Goal: Information Seeking & Learning: Check status

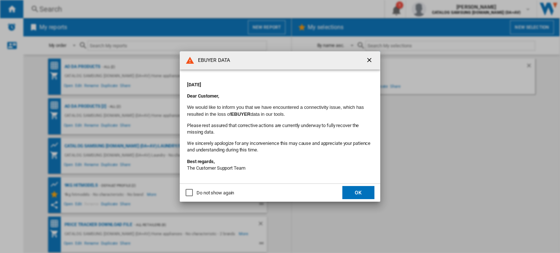
click at [360, 191] on button "OK" at bounding box center [358, 192] width 32 height 13
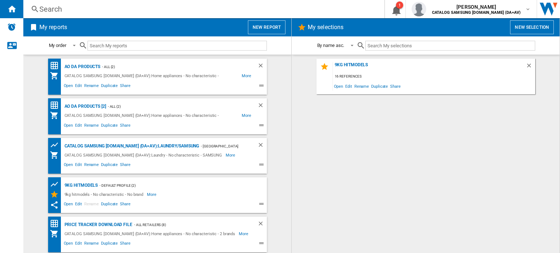
click at [89, 14] on div "Search Search 0 1 [PERSON_NAME] CATALOG SAMSUNG [DOMAIN_NAME] (DA+AV) CATALOG S…" at bounding box center [291, 9] width 537 height 18
click at [33, 10] on ng-md-icon at bounding box center [35, 9] width 9 height 9
drag, startPoint x: 36, startPoint y: 17, endPoint x: 38, endPoint y: 11, distance: 5.6
click at [38, 12] on div "Search Search 0 1 jack lancaster CATALOG SAMSUNG UK.IE (DA+AV) CATALOG SAMSUNG …" at bounding box center [291, 126] width 537 height 253
click at [80, 6] on div "Search" at bounding box center [202, 9] width 326 height 10
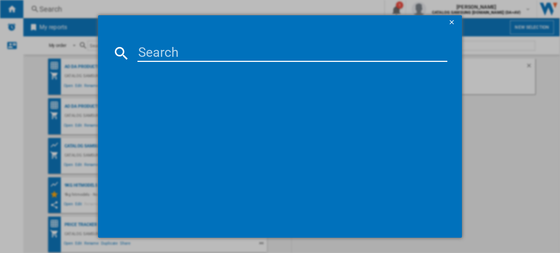
drag, startPoint x: 176, startPoint y: 55, endPoint x: 168, endPoint y: 71, distance: 18.3
click at [162, 81] on md-dialog-content at bounding box center [280, 134] width 364 height 209
paste input "MS23K3513AK/EU"
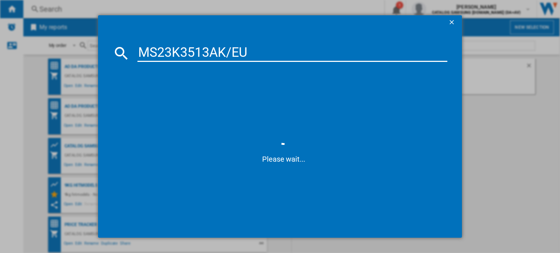
type input "MS23K3513AK/EU"
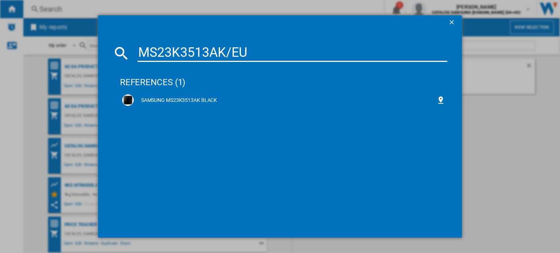
drag, startPoint x: 191, startPoint y: 97, endPoint x: 222, endPoint y: 89, distance: 32.9
click at [191, 97] on div "SAMSUNG MS23K3513AK BLACK" at bounding box center [285, 100] width 303 height 7
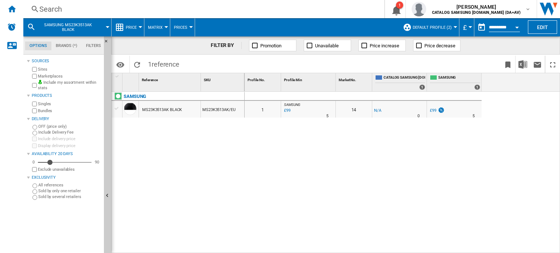
click at [176, 110] on div "MS23K3513AK BLACK" at bounding box center [162, 110] width 40 height 17
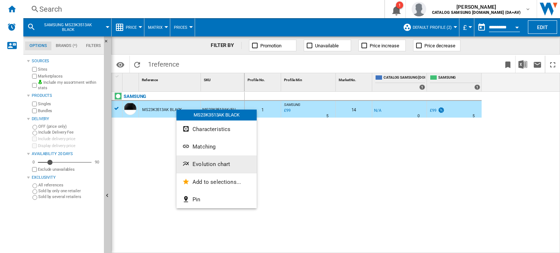
click at [211, 164] on span "Evolution chart" at bounding box center [212, 164] width 38 height 7
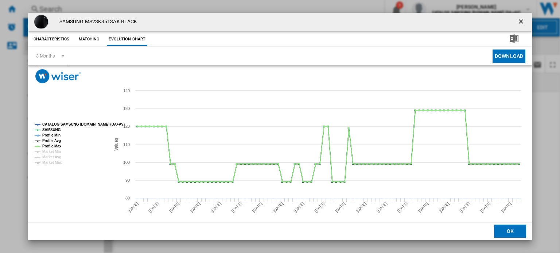
click at [517, 18] on ng-md-icon "getI18NText('BUTTONS.CLOSE_DIALOG')" at bounding box center [521, 22] width 9 height 9
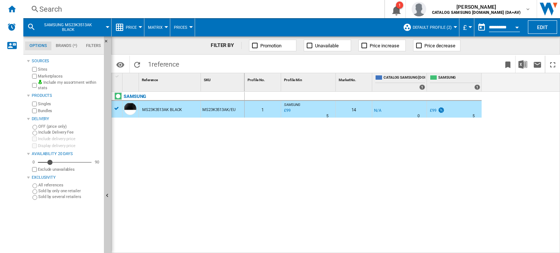
click at [444, 27] on span "Default profile (2)" at bounding box center [432, 27] width 39 height 5
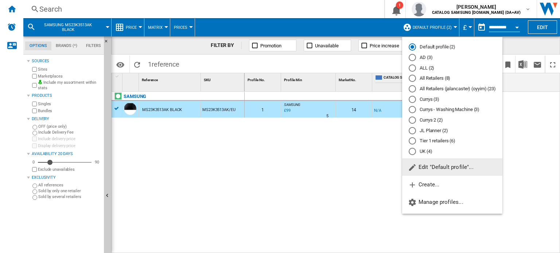
click at [436, 78] on md-radio-button "All Retailers (8)" at bounding box center [452, 78] width 87 height 7
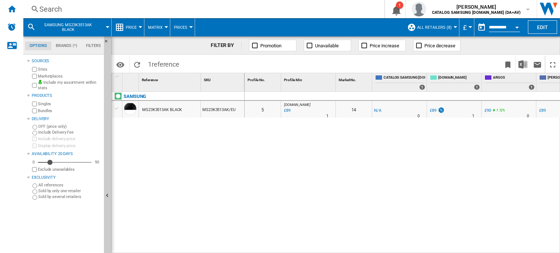
drag, startPoint x: 168, startPoint y: 113, endPoint x: 171, endPoint y: 109, distance: 4.3
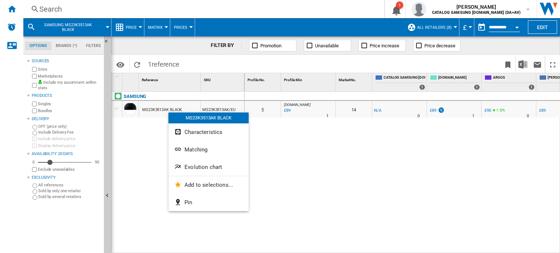
click at [201, 166] on span "Evolution chart" at bounding box center [204, 167] width 38 height 7
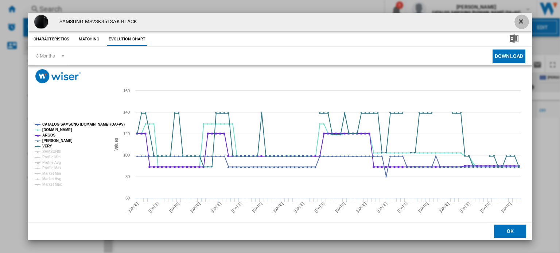
click at [517, 21] on ng-md-icon "getI18NText('BUTTONS.CLOSE_DIALOG')" at bounding box center [521, 22] width 9 height 9
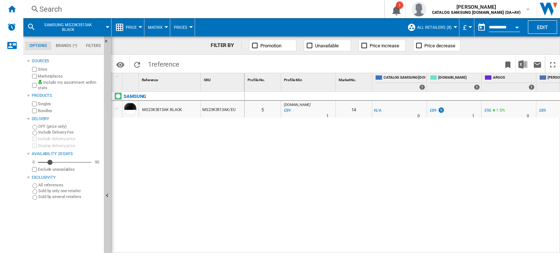
click at [93, 1] on div "Search Search 0 1 jack lancaster CATALOG SAMSUNG UK.IE (DA+AV) CATALOG SAMSUNG …" at bounding box center [291, 9] width 537 height 18
click at [74, 9] on div "Search" at bounding box center [202, 9] width 326 height 10
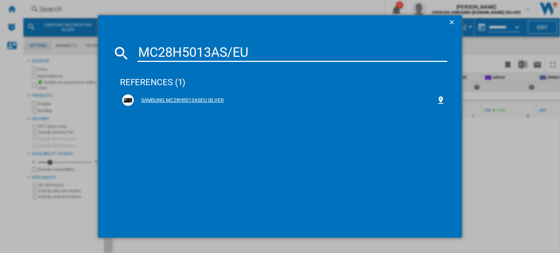
type input "MC28H5013AS/EU"
click at [210, 98] on div "SAMSUNG MC28H5013ASEU SILVER" at bounding box center [285, 100] width 303 height 7
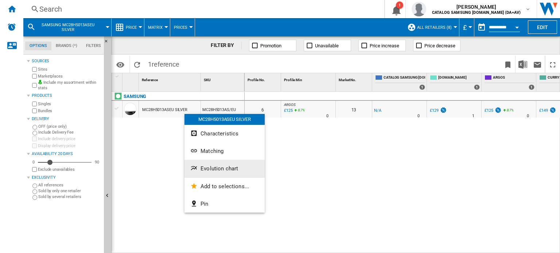
click at [244, 171] on button "Evolution chart" at bounding box center [225, 169] width 80 height 18
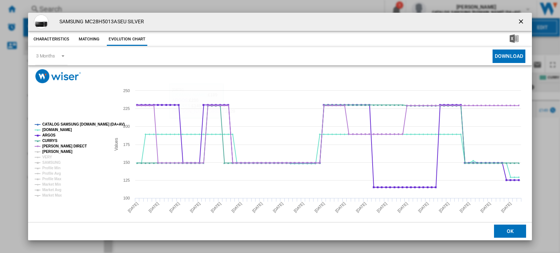
click at [57, 153] on tspan "JOHN LEWIS" at bounding box center [57, 152] width 30 height 4
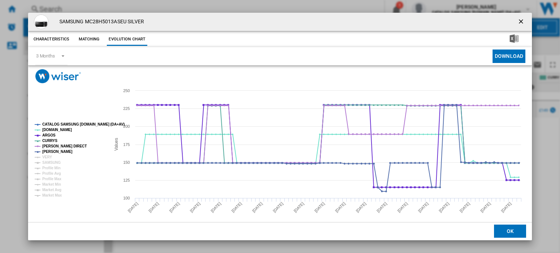
click at [517, 24] on ng-md-icon "getI18NText('BUTTONS.CLOSE_DIALOG')" at bounding box center [521, 22] width 9 height 9
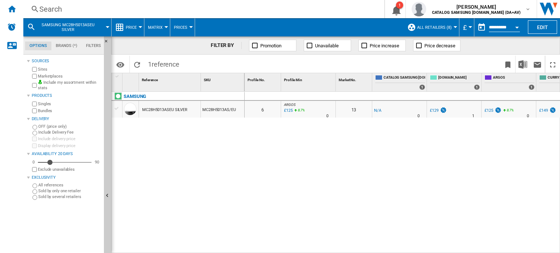
click at [405, 198] on div "0 0 6 ARGOS : UK CO ARGOS -1.0 % £125 8.7 % N/A 0 ARGOS : UK CO ARGOS 13 -1.0 %…" at bounding box center [403, 173] width 316 height 162
click at [76, 7] on div "Search" at bounding box center [202, 9] width 326 height 10
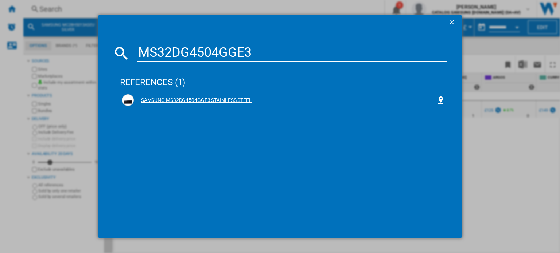
type input "MS32DG4504GGE3"
click at [190, 101] on div "SAMSUNG MS32DG4504GGE3 STAINLESS STEEL" at bounding box center [285, 100] width 303 height 7
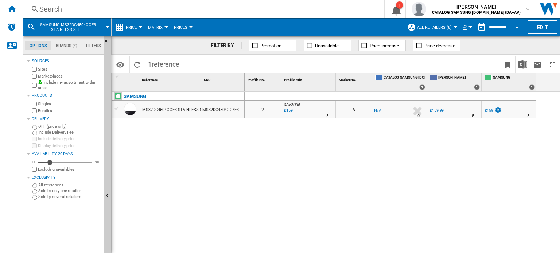
click at [79, 7] on div "Search" at bounding box center [202, 9] width 326 height 10
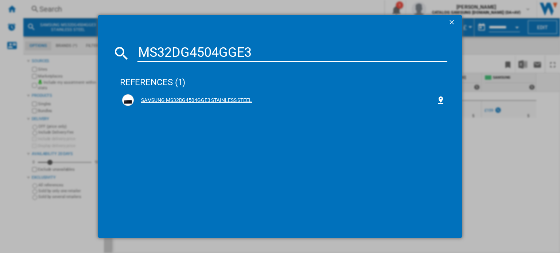
type input "MS32DG4504GGE3"
drag, startPoint x: 216, startPoint y: 103, endPoint x: 219, endPoint y: 95, distance: 8.4
click at [216, 102] on div "SAMSUNG MS32DG4504GGE3 STAINLESS STEEL" at bounding box center [285, 100] width 303 height 7
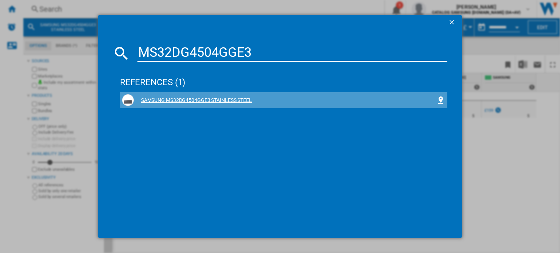
click at [197, 105] on div "SAMSUNG MS32DG4504GGE3 STAINLESS STEEL" at bounding box center [283, 100] width 323 height 12
click at [182, 102] on div "SAMSUNG MS32DG4504GGE3 STAINLESS STEEL" at bounding box center [285, 100] width 303 height 7
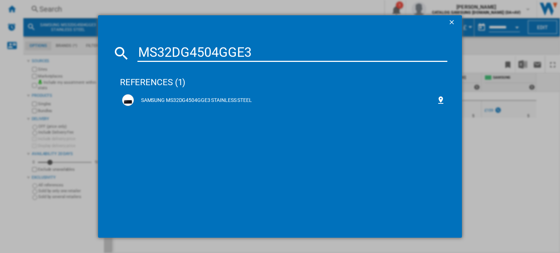
drag, startPoint x: 181, startPoint y: 98, endPoint x: 104, endPoint y: 128, distance: 83.2
click at [98, 131] on div "MS32DG4504GGE3 references (1) SAMSUNG MS32DG4504GGE3 STAINLESS STEEL" at bounding box center [280, 126] width 560 height 253
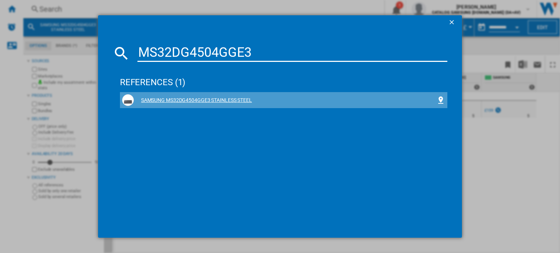
click at [193, 102] on div "SAMSUNG MS32DG4504GGE3 STAINLESS STEEL" at bounding box center [285, 100] width 303 height 7
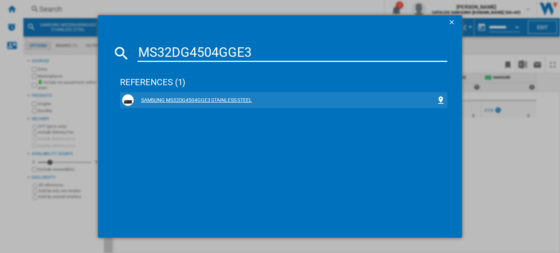
click at [193, 98] on div "SAMSUNG MS32DG4504GGE3 STAINLESS STEEL" at bounding box center [285, 100] width 303 height 7
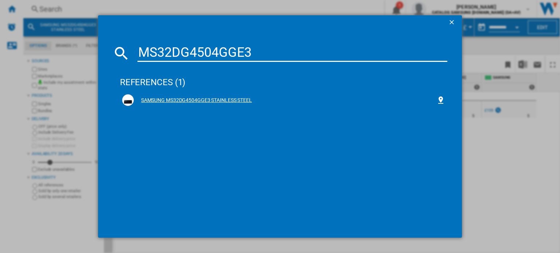
click at [136, 99] on div "SAMSUNG MS32DG4504GGE3 STAINLESS STEEL" at bounding box center [285, 100] width 303 height 7
drag, startPoint x: 128, startPoint y: 98, endPoint x: 132, endPoint y: 94, distance: 5.8
click at [128, 97] on img at bounding box center [128, 100] width 9 height 9
click at [177, 88] on div "references (1)" at bounding box center [283, 79] width 327 height 27
click at [185, 99] on div "SAMSUNG" at bounding box center [179, 100] width 133 height 17
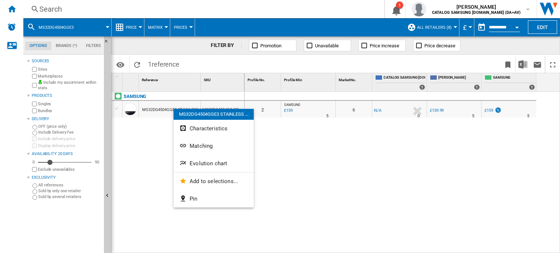
drag, startPoint x: 221, startPoint y: 165, endPoint x: 225, endPoint y: 160, distance: 6.2
click at [221, 164] on span "Evolution chart" at bounding box center [209, 163] width 38 height 7
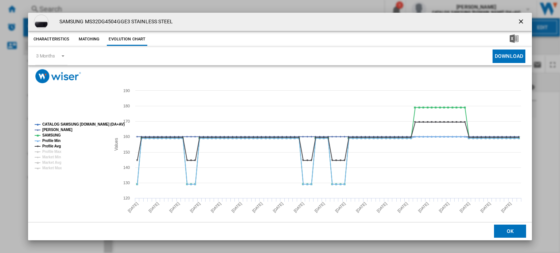
click at [517, 21] on ng-md-icon "getI18NText('BUTTONS.CLOSE_DIALOG')" at bounding box center [521, 22] width 9 height 9
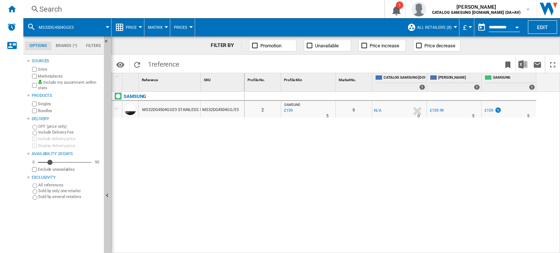
click at [182, 109] on div "MS32DG4504GGE3 STAINLESS STEEL" at bounding box center [176, 110] width 69 height 17
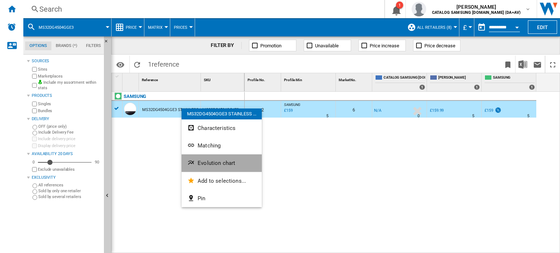
click at [220, 166] on span "Evolution chart" at bounding box center [217, 163] width 38 height 7
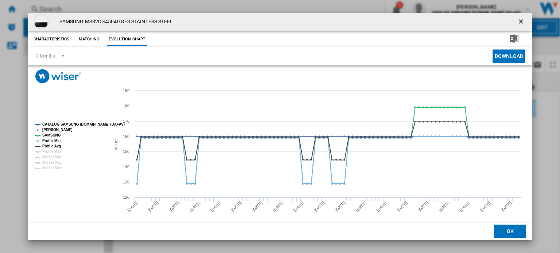
click at [517, 24] on ng-md-icon "getI18NText('BUTTONS.CLOSE_DIALOG')" at bounding box center [521, 22] width 9 height 9
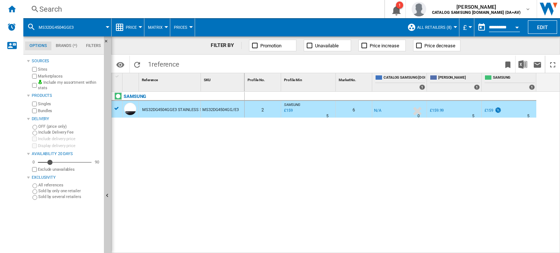
drag, startPoint x: 185, startPoint y: 153, endPoint x: 213, endPoint y: 149, distance: 28.4
click at [184, 151] on div "SAMSUNG MS32DG4504GGE3 STAINLESS STEEL MS32DG4504GG/E3" at bounding box center [178, 171] width 133 height 159
